Goal: Transaction & Acquisition: Subscribe to service/newsletter

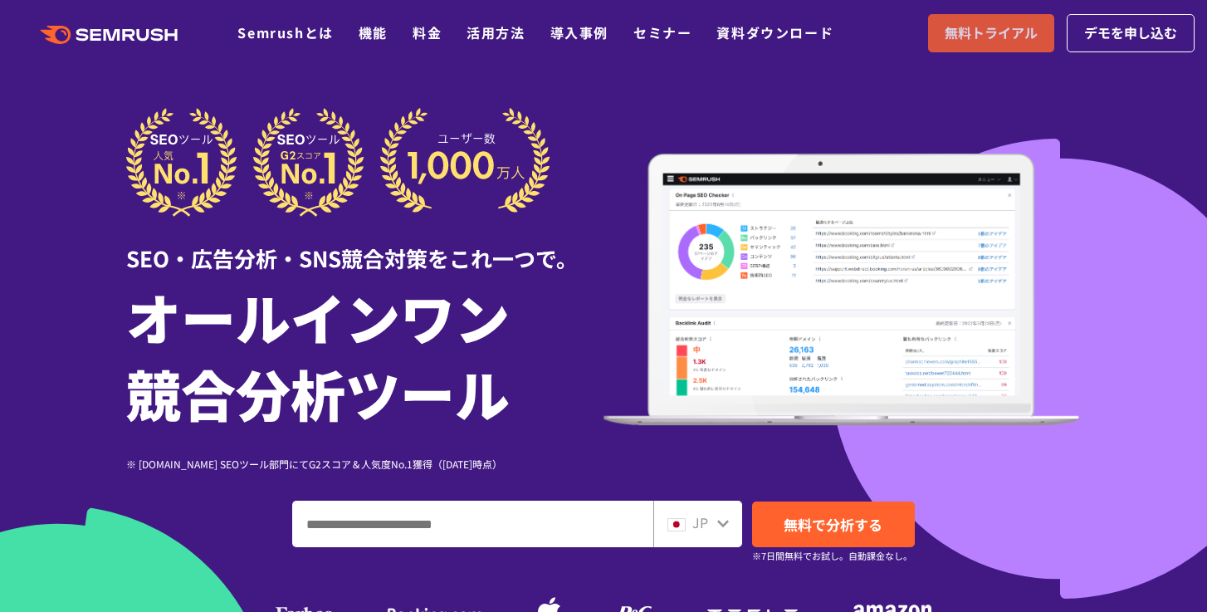
click at [970, 27] on span "無料トライアル" at bounding box center [991, 33] width 93 height 22
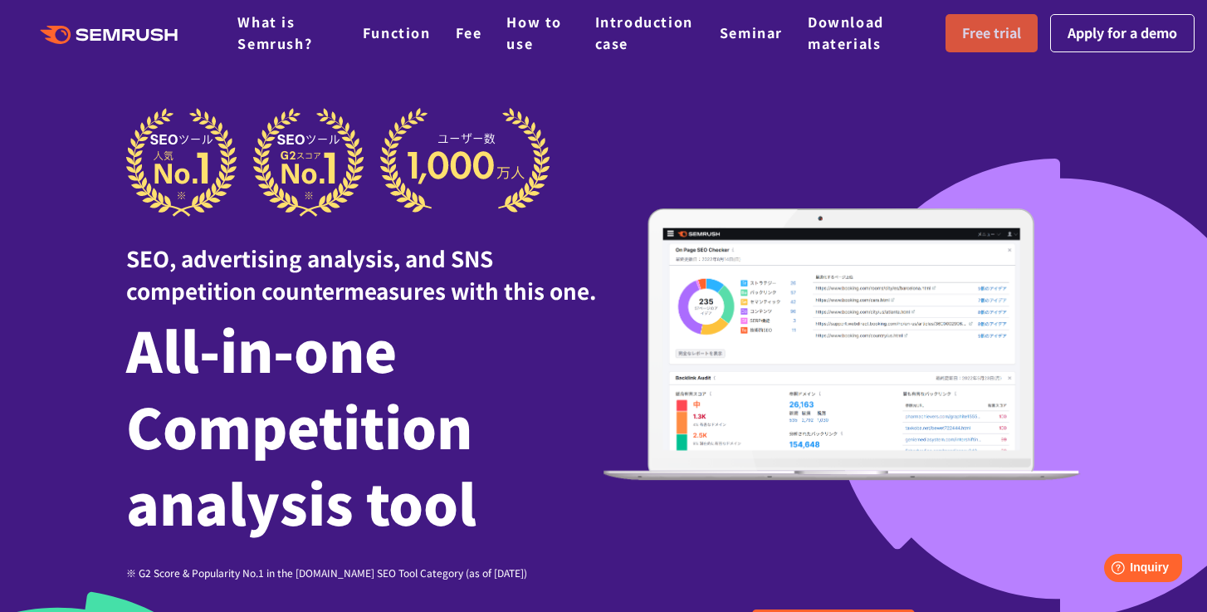
click at [978, 37] on span "Free trial" at bounding box center [991, 33] width 59 height 22
